Goal: Information Seeking & Learning: Compare options

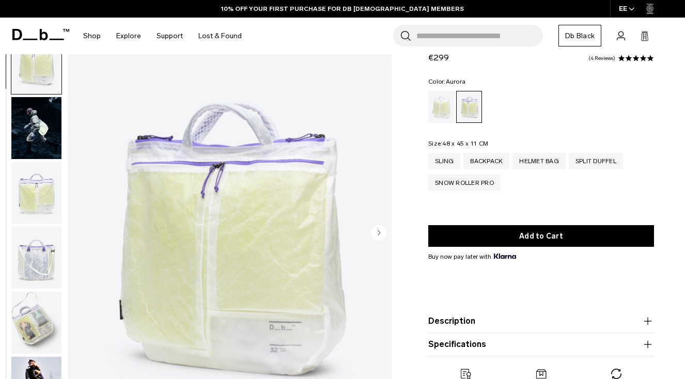
scroll to position [45, 0]
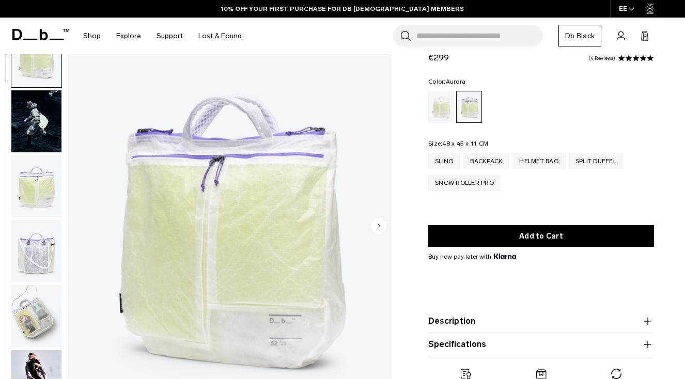
click at [47, 189] on img "button" at bounding box center [36, 187] width 50 height 62
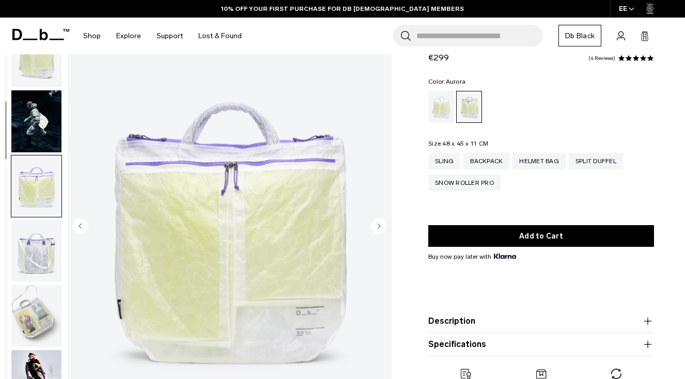
scroll to position [131, 0]
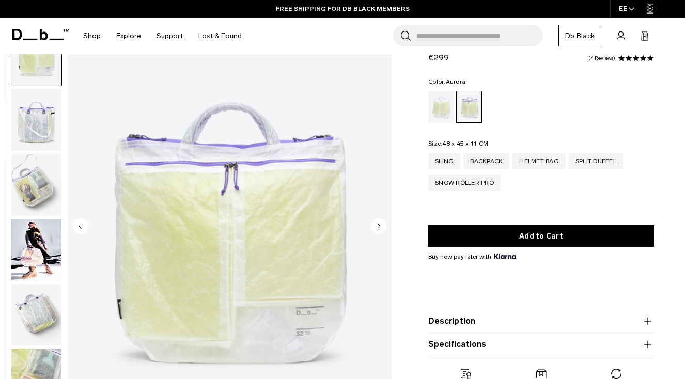
click at [39, 316] on img "button" at bounding box center [36, 315] width 50 height 62
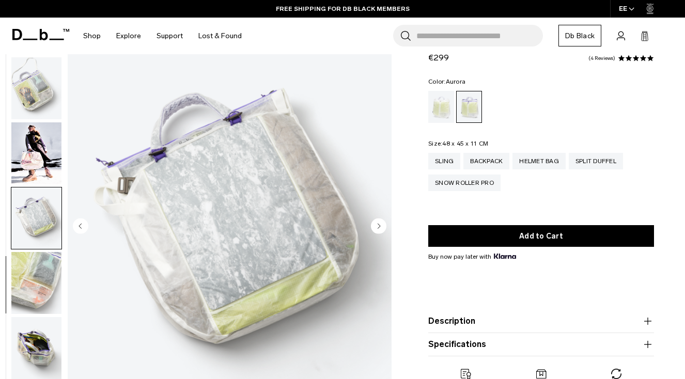
scroll to position [250, 0]
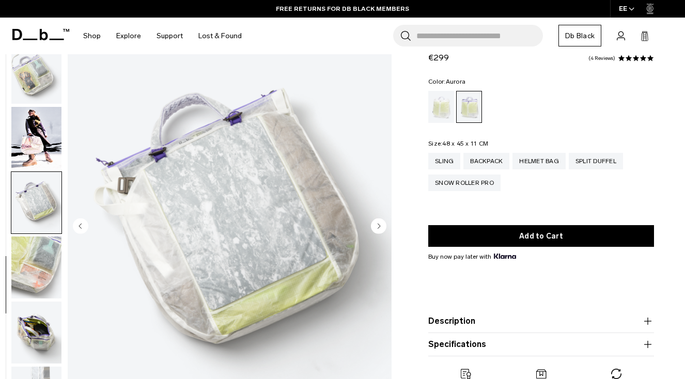
click at [24, 147] on img "button" at bounding box center [36, 138] width 50 height 62
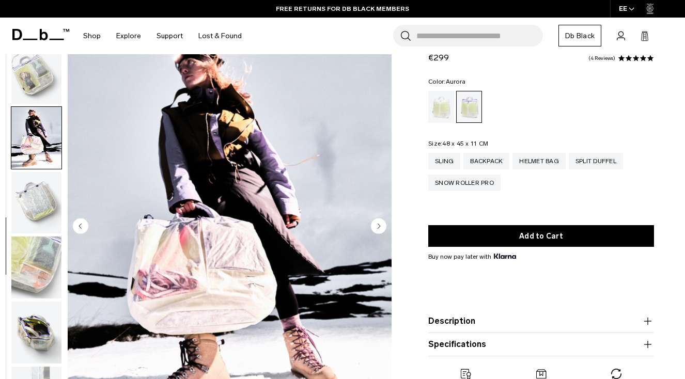
click at [47, 71] on img "button" at bounding box center [36, 73] width 50 height 62
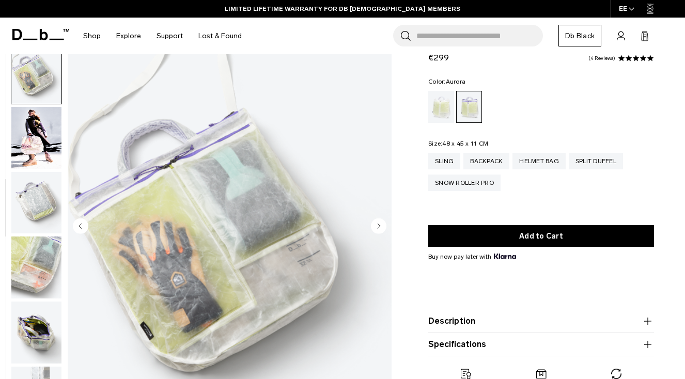
click at [42, 335] on img "button" at bounding box center [36, 333] width 50 height 62
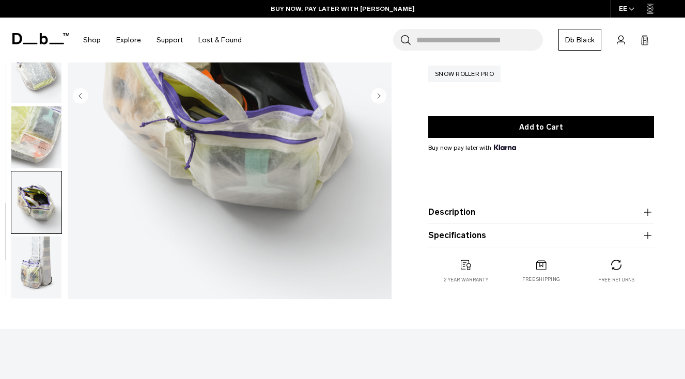
scroll to position [184, 0]
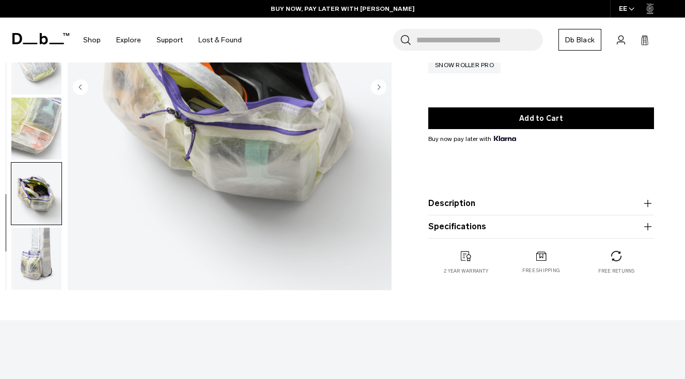
click at [33, 255] on img "button" at bounding box center [36, 259] width 50 height 62
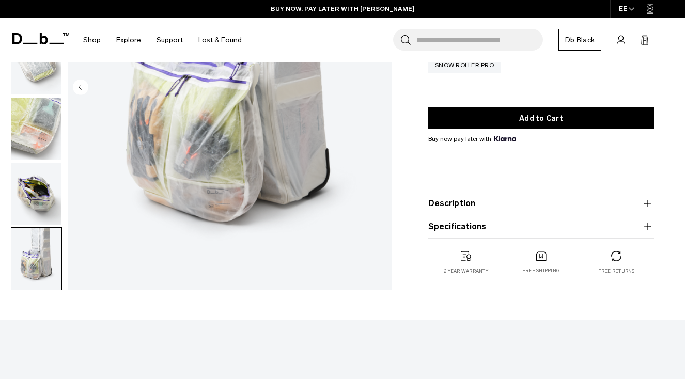
click at [34, 263] on img "button" at bounding box center [36, 259] width 50 height 62
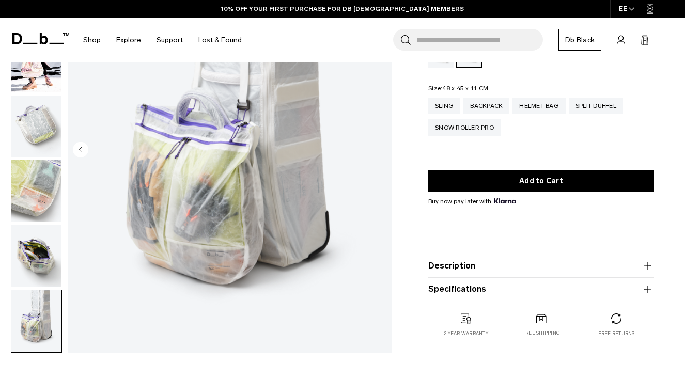
scroll to position [122, 0]
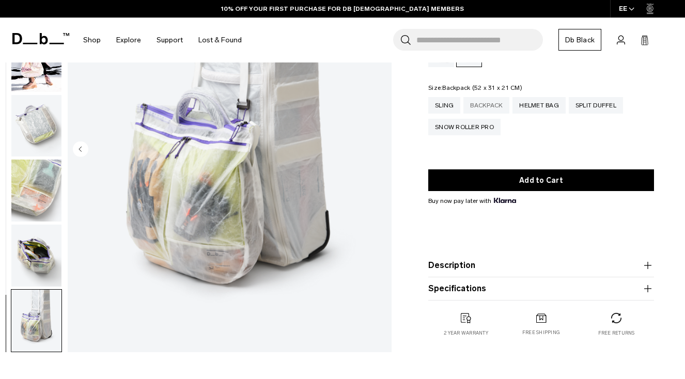
click at [492, 106] on div "Backpack" at bounding box center [487, 105] width 46 height 17
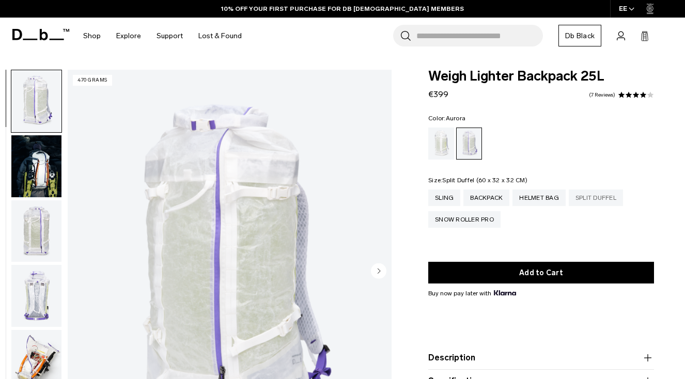
click at [598, 197] on div "Split Duffel" at bounding box center [596, 198] width 54 height 17
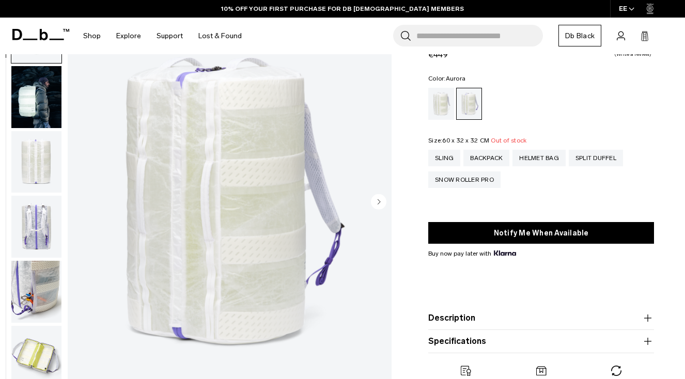
scroll to position [69, 0]
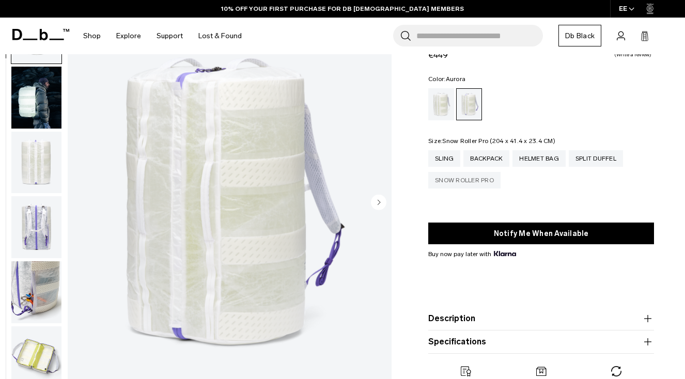
click at [450, 180] on div "Snow Roller Pro" at bounding box center [464, 180] width 72 height 17
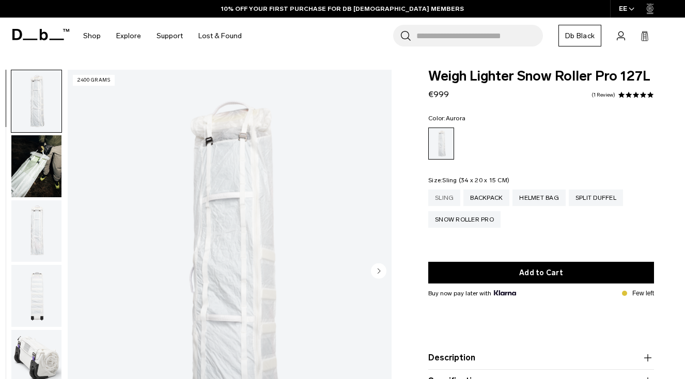
click at [442, 196] on div "Sling" at bounding box center [444, 198] width 32 height 17
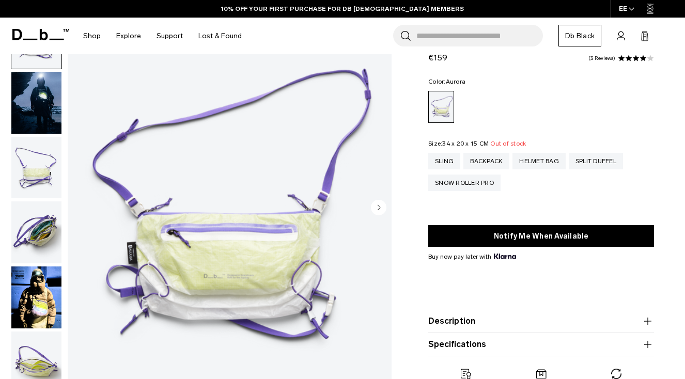
scroll to position [73, 0]
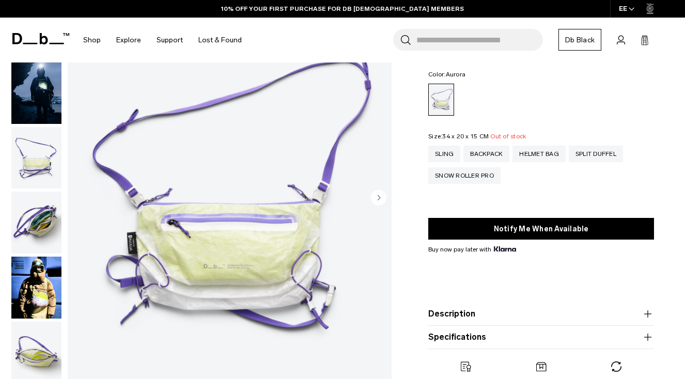
click at [31, 297] on img "button" at bounding box center [36, 288] width 50 height 62
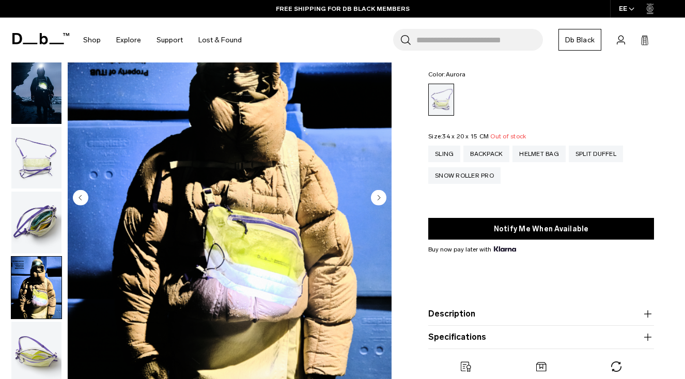
click at [35, 220] on img "button" at bounding box center [36, 223] width 50 height 62
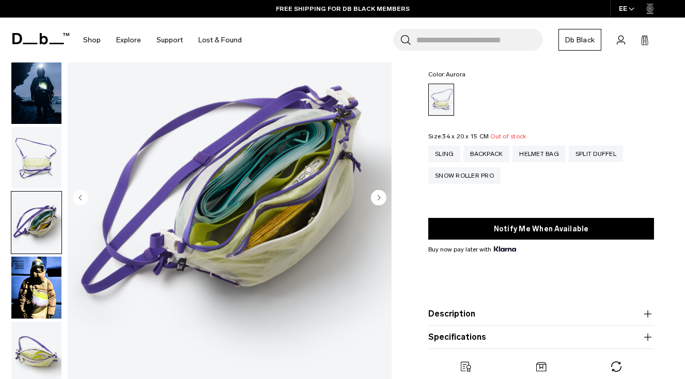
click at [43, 154] on img "button" at bounding box center [36, 158] width 50 height 62
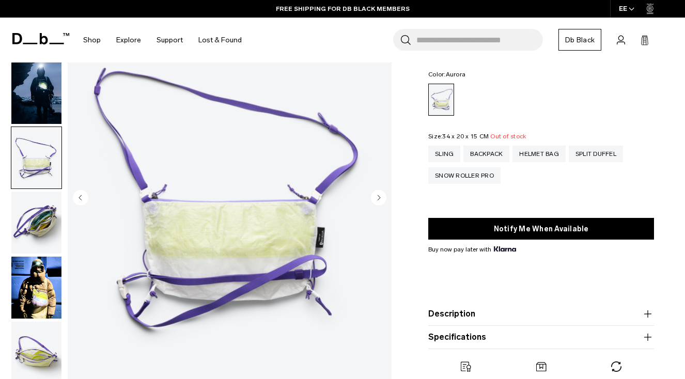
click at [43, 86] on img "button" at bounding box center [36, 93] width 50 height 62
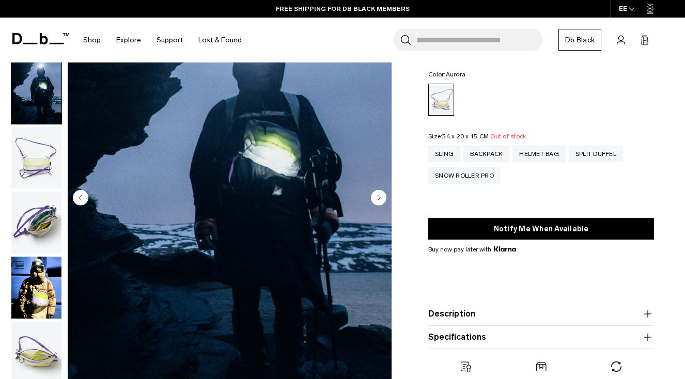
click at [29, 365] on img "button" at bounding box center [36, 353] width 50 height 62
